Goal: Task Accomplishment & Management: Complete application form

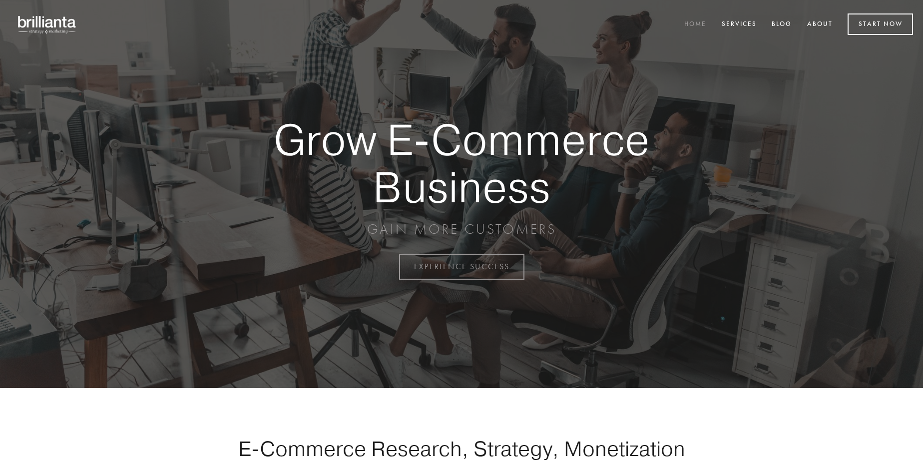
scroll to position [2619, 0]
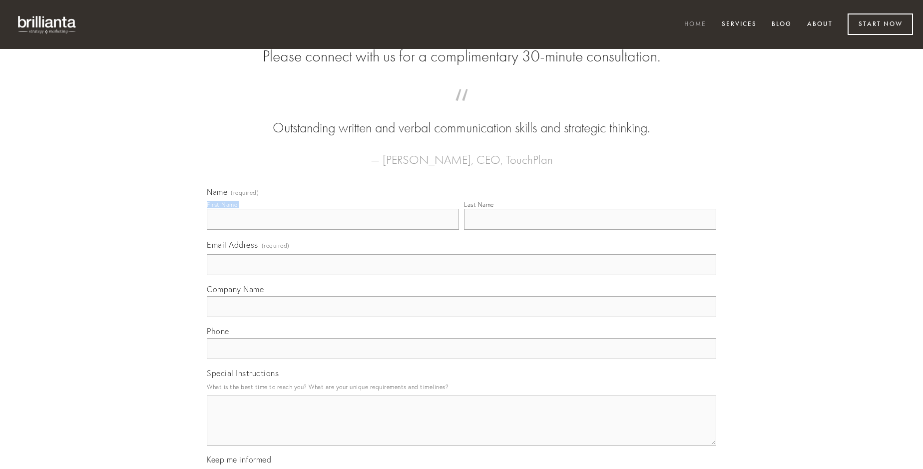
type input "[PERSON_NAME]"
click at [590, 230] on input "Last Name" at bounding box center [590, 219] width 252 height 21
type input "[PERSON_NAME]"
click at [462, 275] on input "Email Address (required)" at bounding box center [462, 264] width 510 height 21
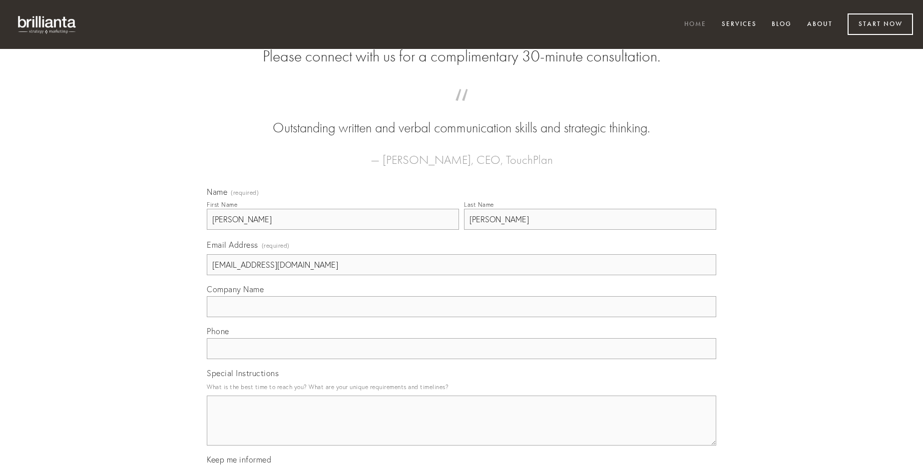
type input "[EMAIL_ADDRESS][DOMAIN_NAME]"
click at [462, 317] on input "Company Name" at bounding box center [462, 306] width 510 height 21
type input "cunabula"
click at [462, 359] on input "text" at bounding box center [462, 348] width 510 height 21
click at [462, 430] on textarea "Special Instructions" at bounding box center [462, 421] width 510 height 50
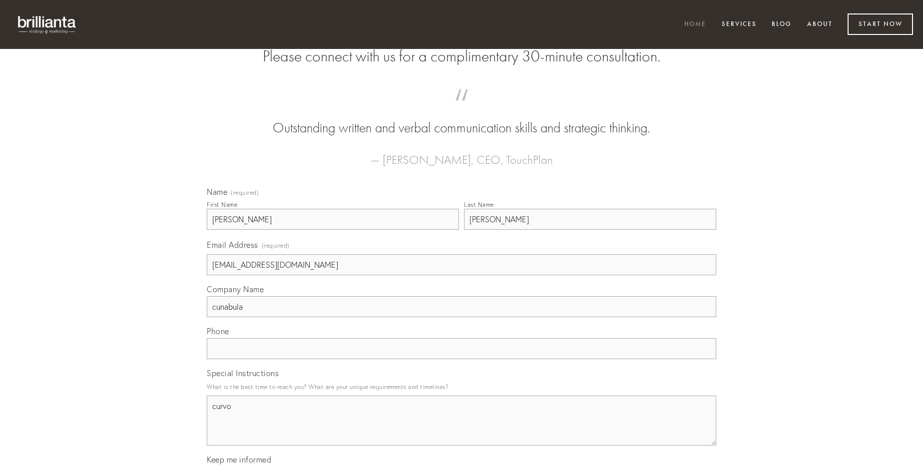
type textarea "curvo"
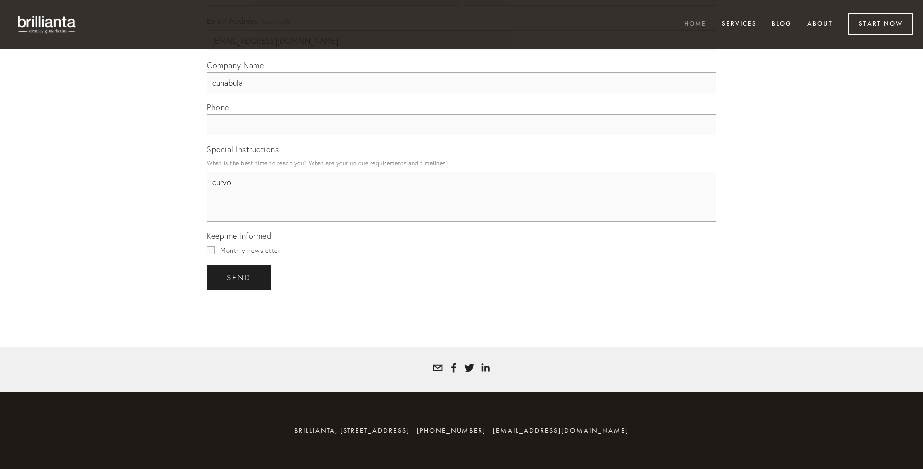
click at [240, 277] on span "send" at bounding box center [239, 277] width 24 height 9
